Goal: Navigation & Orientation: Find specific page/section

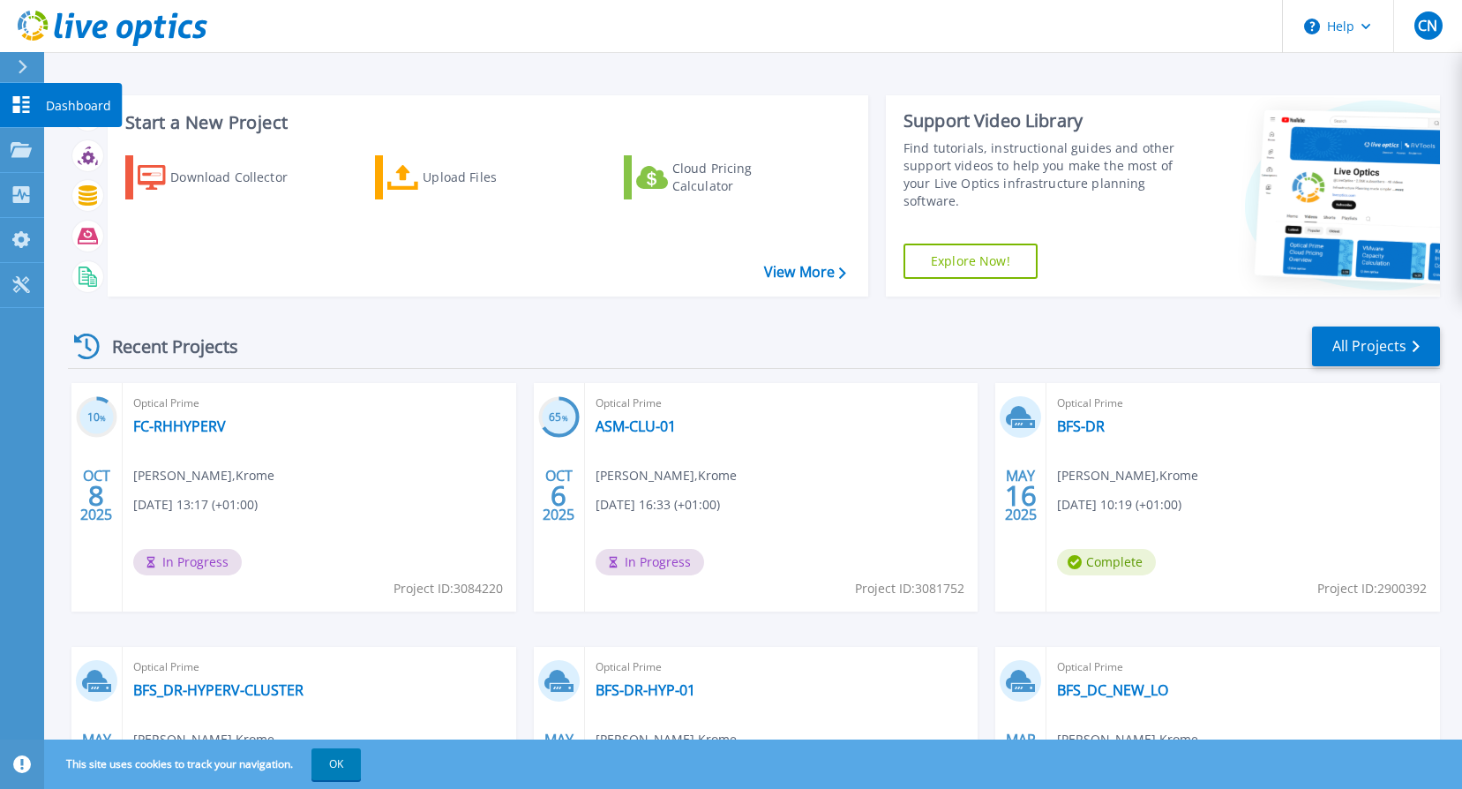
click at [6, 103] on link "Dashboard Dashboard" at bounding box center [22, 105] width 44 height 45
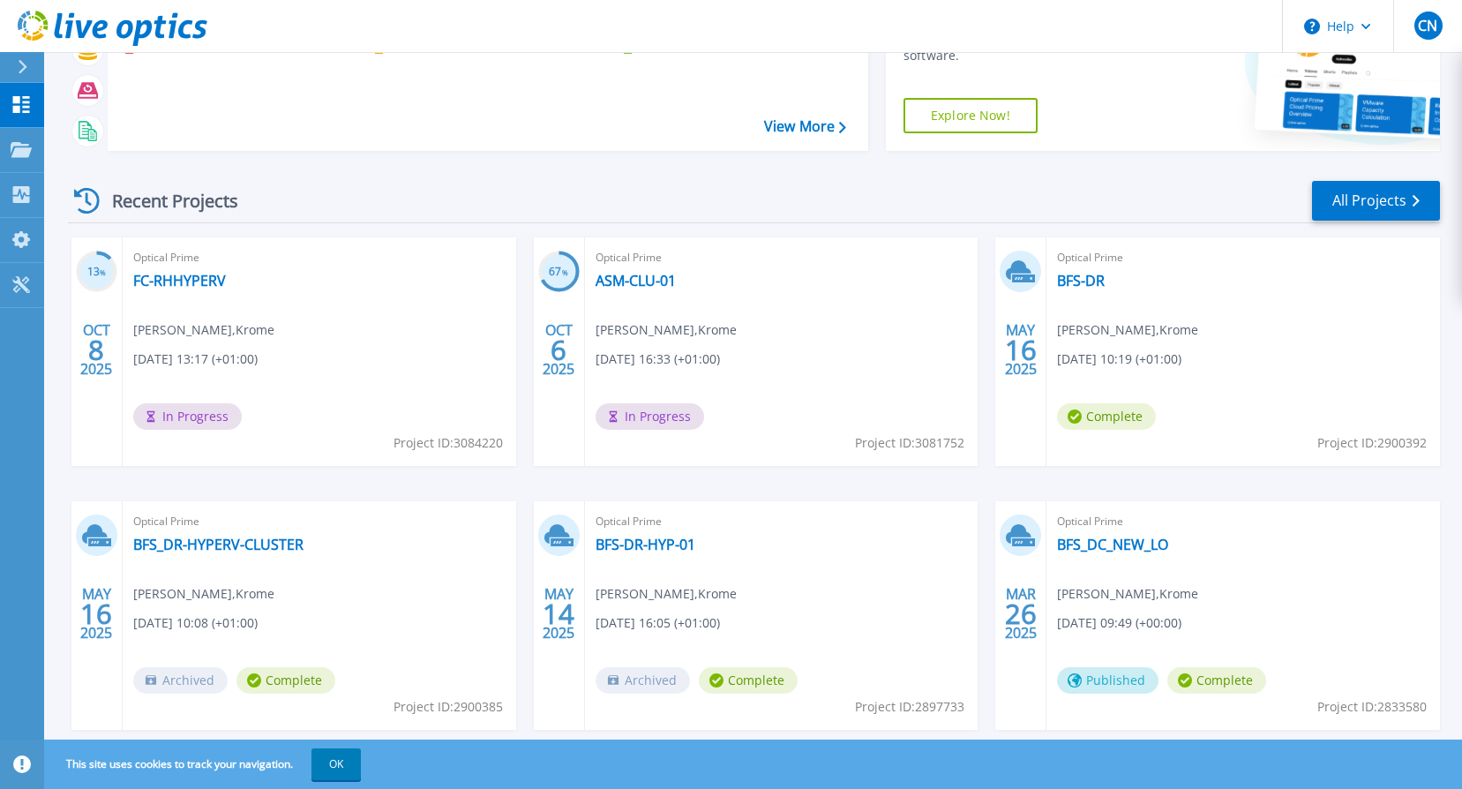
scroll to position [176, 0]
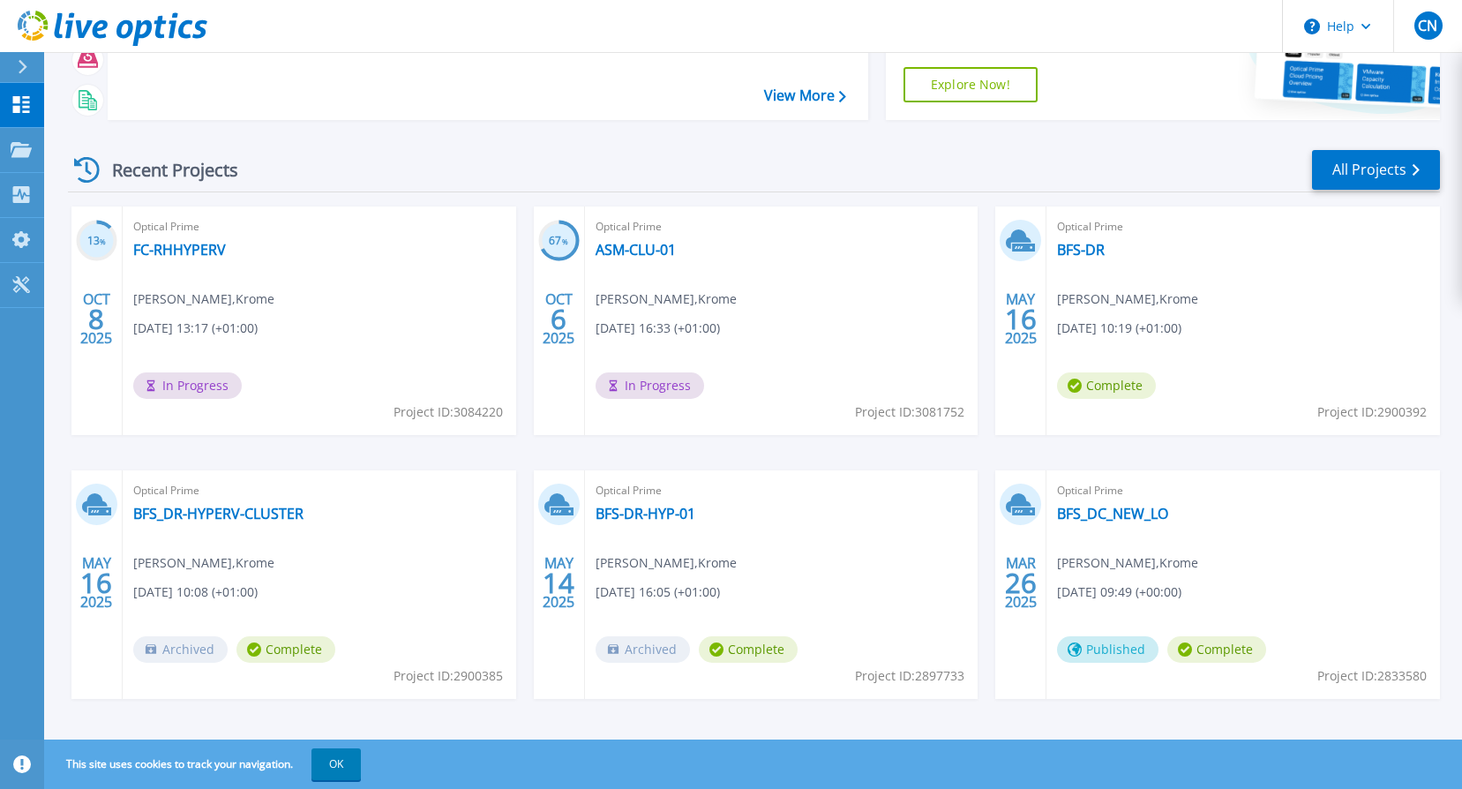
click at [355, 144] on div "Recent Projects All Projects 13 % [DATE] Optical Prime FC-RHHYPERV [PERSON_NAME…" at bounding box center [754, 441] width 1372 height 614
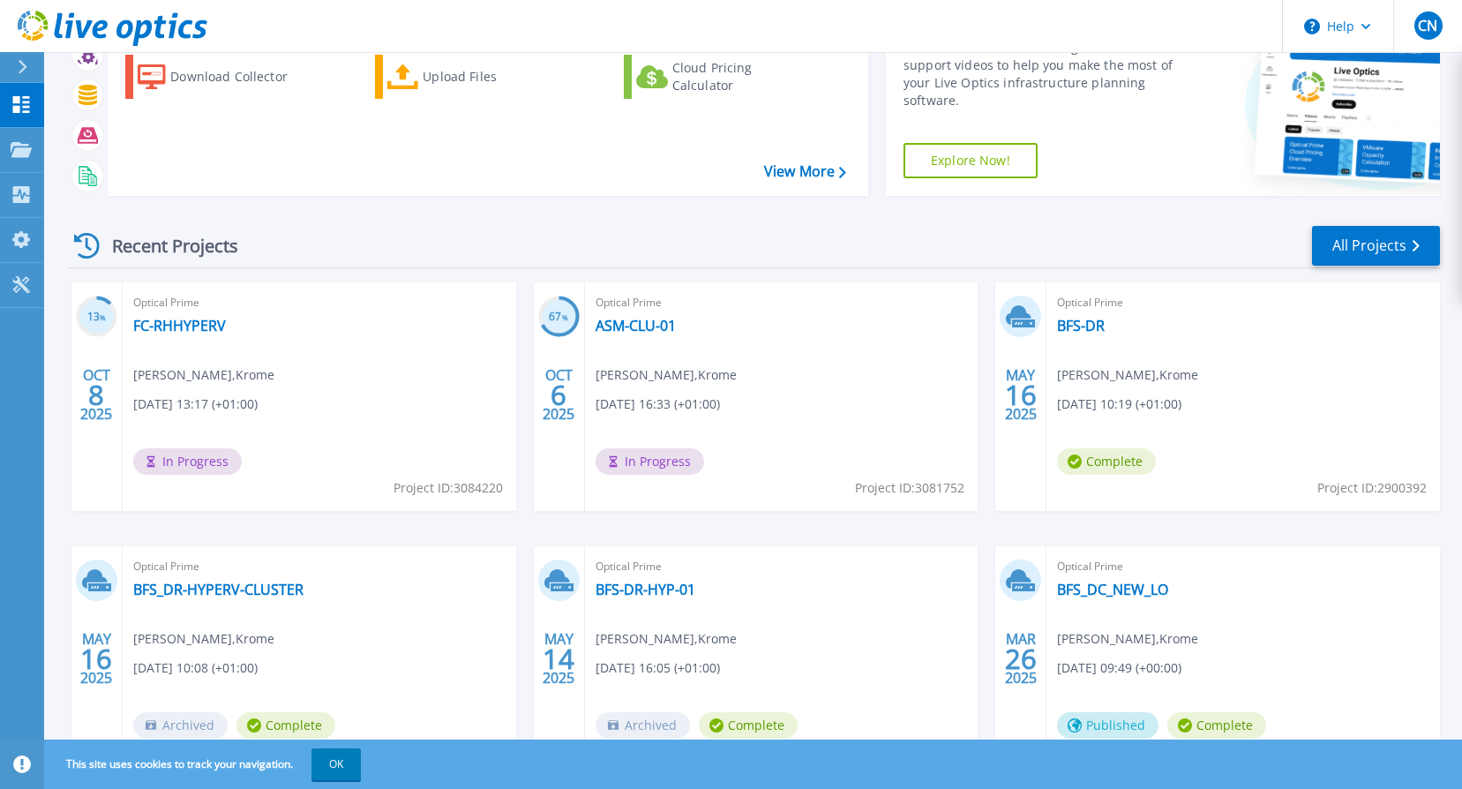
scroll to position [0, 0]
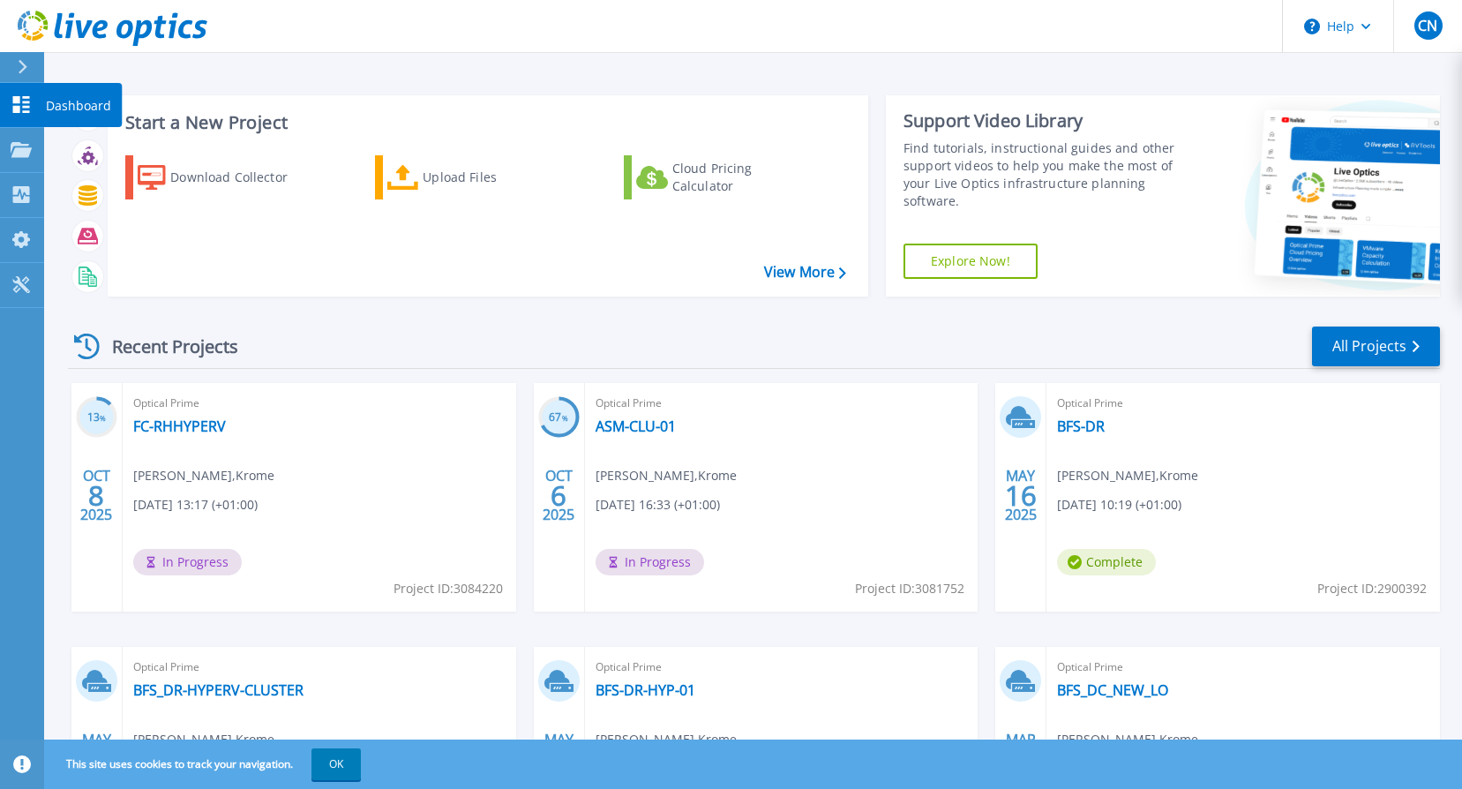
click at [25, 98] on icon at bounding box center [21, 104] width 17 height 17
click at [511, 323] on div "Recent Projects All Projects 14 % OCT 8 2025 Optical Prime FC-RHHYPERV Cezar Ne…" at bounding box center [754, 617] width 1372 height 614
